Goal: Find specific page/section: Find specific page/section

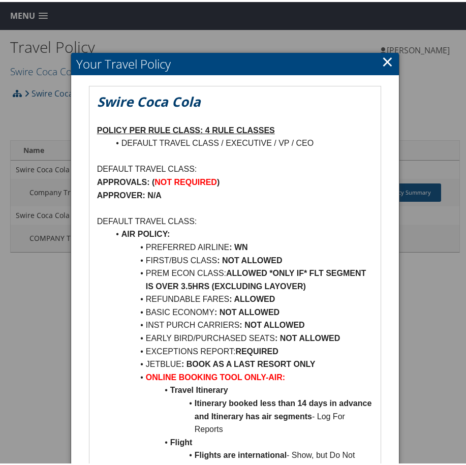
drag, startPoint x: 386, startPoint y: 64, endPoint x: 355, endPoint y: 65, distance: 31.0
click at [386, 63] on link "×" at bounding box center [388, 59] width 12 height 20
